Goal: Task Accomplishment & Management: Complete application form

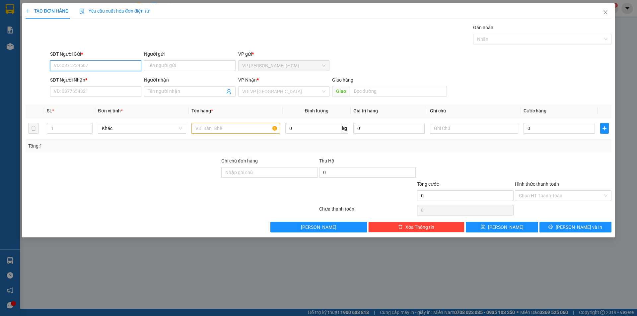
click at [91, 64] on input "SĐT Người Gửi *" at bounding box center [95, 65] width 91 height 11
type input "0913551914"
click at [156, 65] on input "Người gửi" at bounding box center [189, 65] width 91 height 11
type input "anh tuyền"
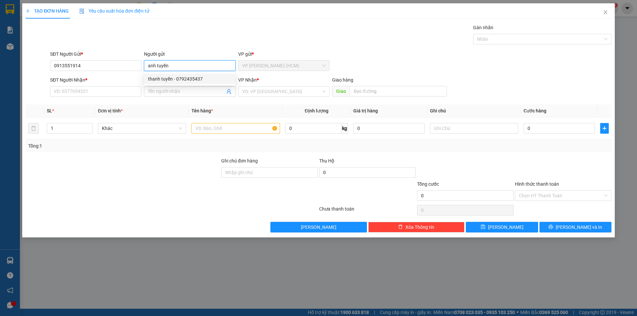
click at [162, 82] on div "thanh tuyền - 0792435437" at bounding box center [189, 78] width 83 height 7
type input "0792435437"
type input "thanh tuyền"
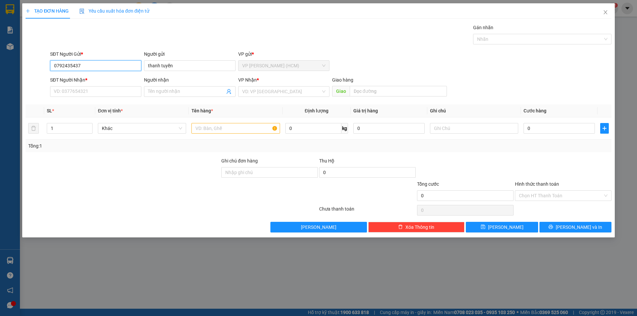
drag, startPoint x: 100, startPoint y: 65, endPoint x: 48, endPoint y: 65, distance: 51.7
click at [48, 65] on div "SĐT Người Gửi * 0792435437 0792435437 Người gửi thanh tuyền VP gửi * VP Hoàng V…" at bounding box center [318, 61] width 587 height 23
type input "0913551914"
click at [78, 94] on input "SĐT Người Nhận *" at bounding box center [95, 91] width 91 height 11
type input "0988813581"
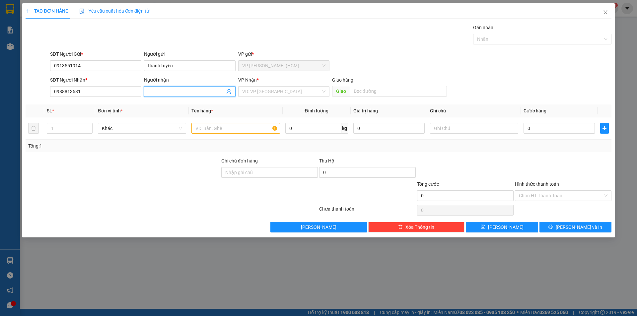
click at [157, 90] on input "Người nhận" at bounding box center [186, 91] width 77 height 7
type input "b"
type input "[PERSON_NAME]"
click at [153, 159] on div at bounding box center [123, 168] width 196 height 23
click at [232, 127] on input "text" at bounding box center [235, 128] width 88 height 11
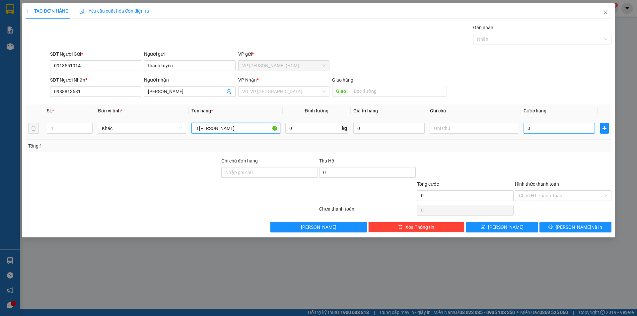
type input "3 [PERSON_NAME]"
click at [546, 129] on input "0" at bounding box center [558, 128] width 71 height 11
type input "2"
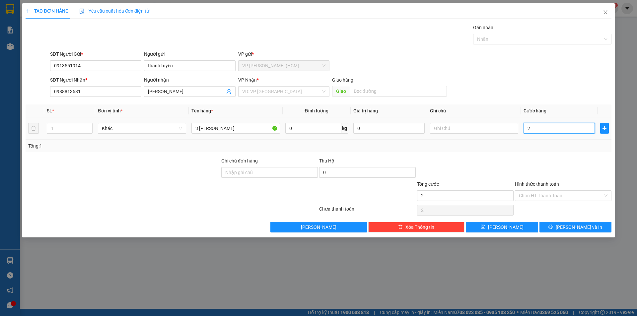
type input "24"
type input "240"
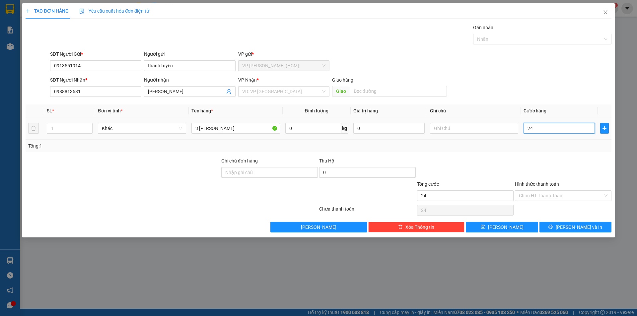
type input "240"
type input "2.400"
type input "24.000"
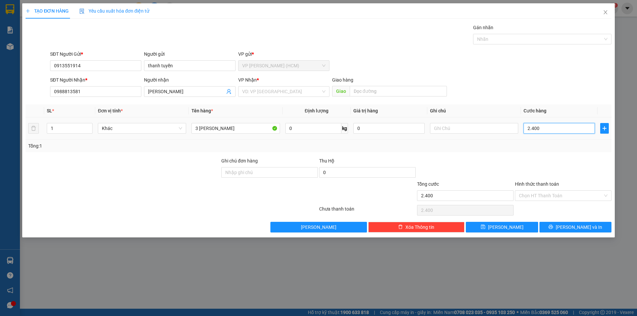
type input "24.000"
type input "240.000"
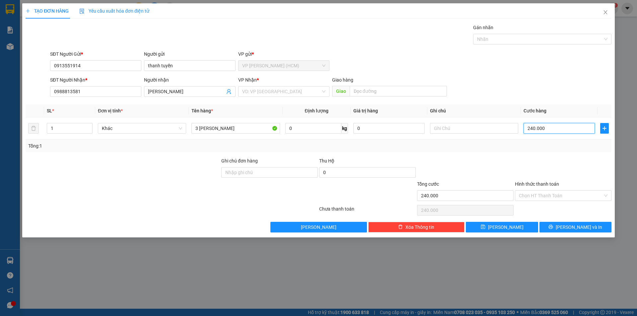
type input "240.000"
click at [527, 156] on div "Transit Pickup Surcharge Ids Transit Deliver Surcharge Ids Transit Deliver Surc…" at bounding box center [318, 128] width 585 height 209
click at [370, 89] on input "text" at bounding box center [397, 91] width 97 height 11
click at [302, 93] on input "search" at bounding box center [281, 92] width 79 height 10
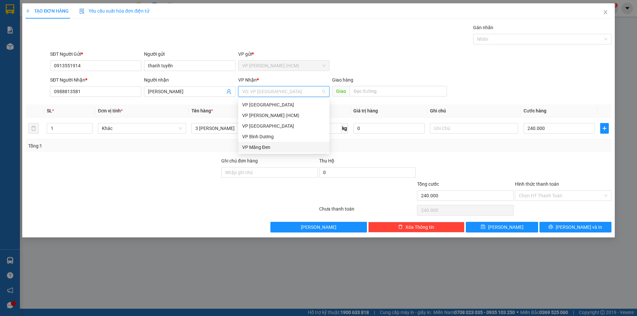
click at [267, 146] on div "VP Măng Đen" at bounding box center [283, 147] width 83 height 7
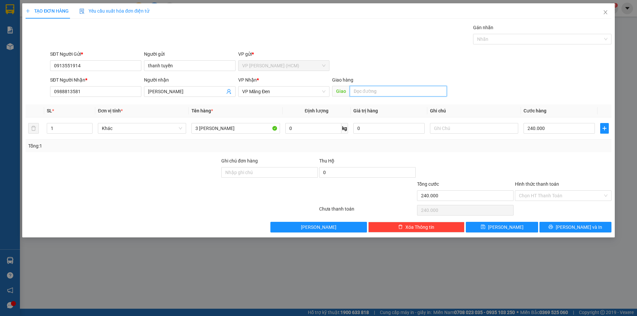
click at [357, 90] on input "text" at bounding box center [397, 91] width 97 height 11
type input "bx đức long"
click at [537, 197] on input "Hình thức thanh toán" at bounding box center [560, 196] width 84 height 10
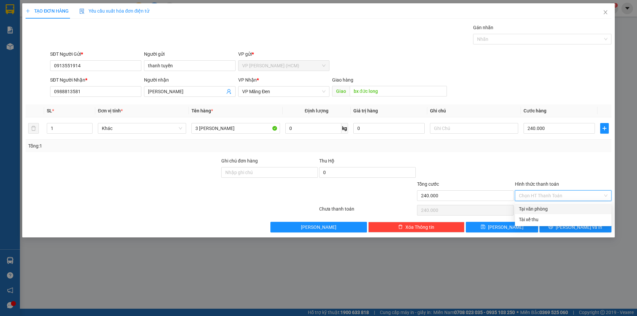
click at [535, 208] on div "Tại văn phòng" at bounding box center [562, 208] width 89 height 7
type input "0"
click at [560, 226] on button "Lưu và In" at bounding box center [575, 227] width 72 height 11
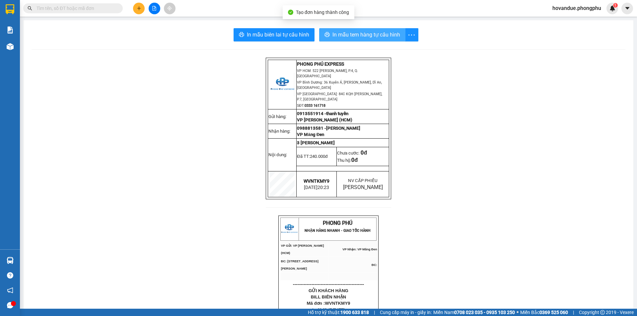
click at [381, 37] on span "In mẫu tem hàng tự cấu hình" at bounding box center [366, 34] width 68 height 8
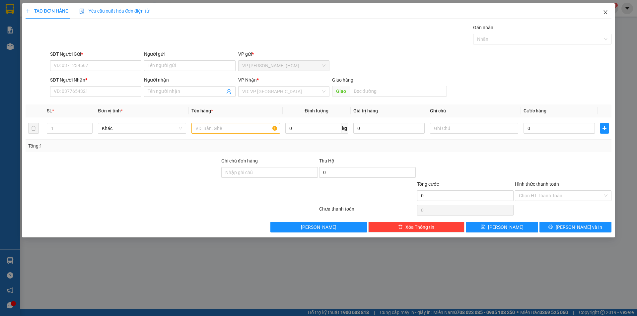
click at [602, 13] on icon "close" at bounding box center [604, 12] width 5 height 5
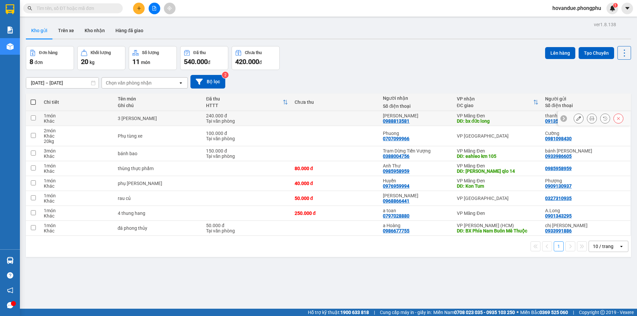
click at [78, 116] on div "1 món" at bounding box center [77, 115] width 67 height 5
checkbox input "true"
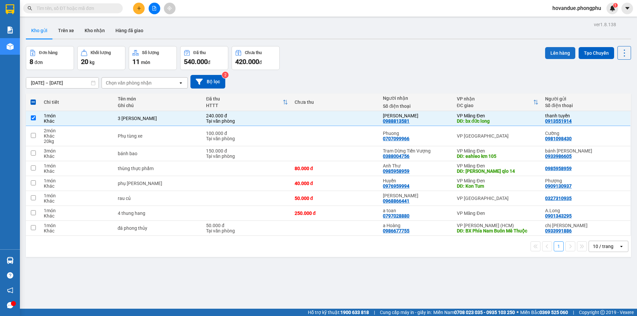
click at [547, 53] on button "Lên hàng" at bounding box center [560, 53] width 30 height 12
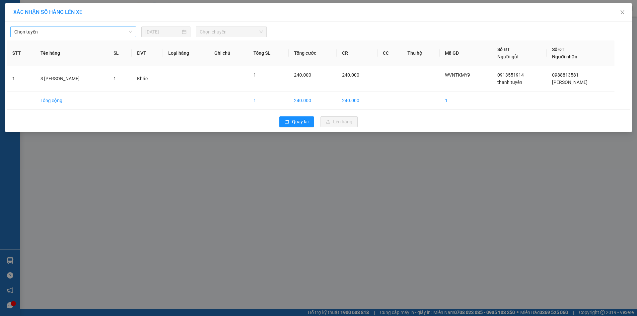
click at [89, 35] on span "Chọn tuyến" at bounding box center [73, 32] width 118 height 10
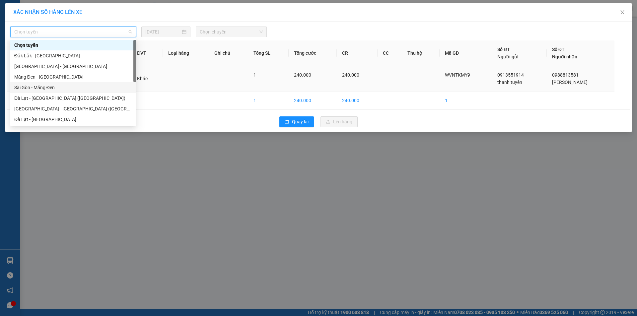
click at [46, 90] on div "Sài Gòn - Măng Đen" at bounding box center [73, 87] width 118 height 7
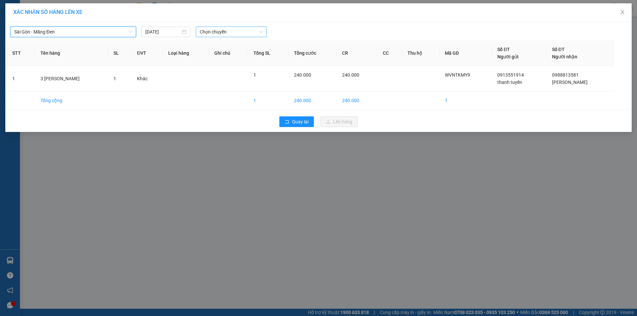
click at [208, 32] on span "Chọn chuyến" at bounding box center [231, 32] width 63 height 10
click at [212, 56] on div "21:00 - 60F-011.49" at bounding box center [226, 55] width 52 height 7
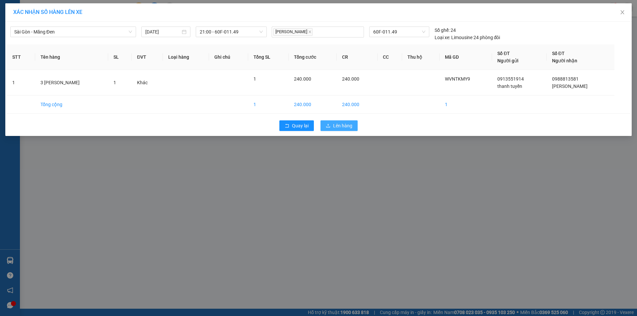
click at [346, 123] on span "Lên hàng" at bounding box center [342, 125] width 19 height 7
